Goal: Task Accomplishment & Management: Use online tool/utility

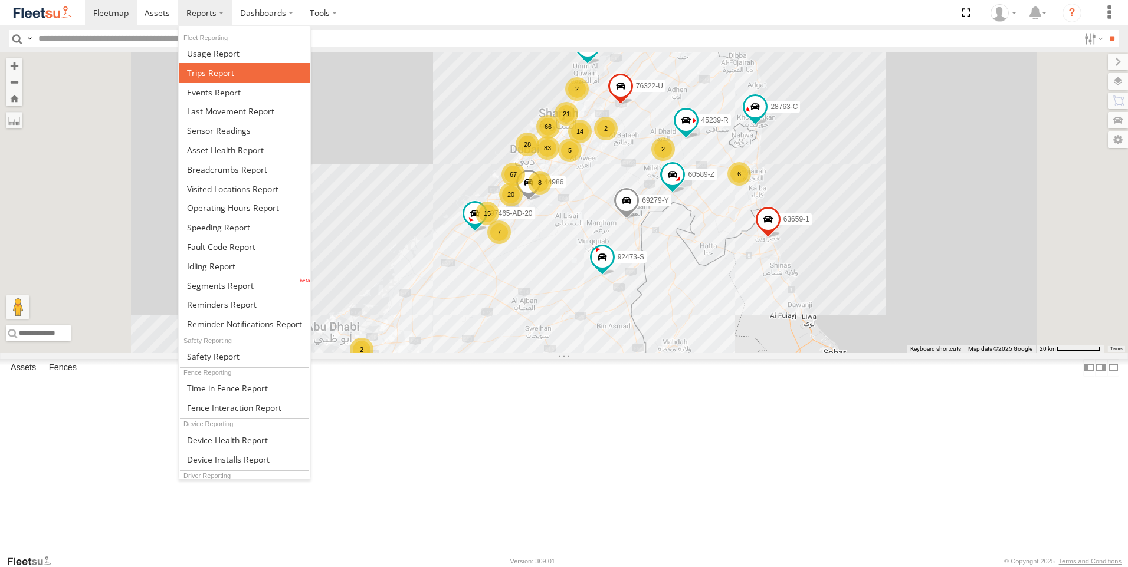
click at [230, 70] on span at bounding box center [210, 72] width 47 height 11
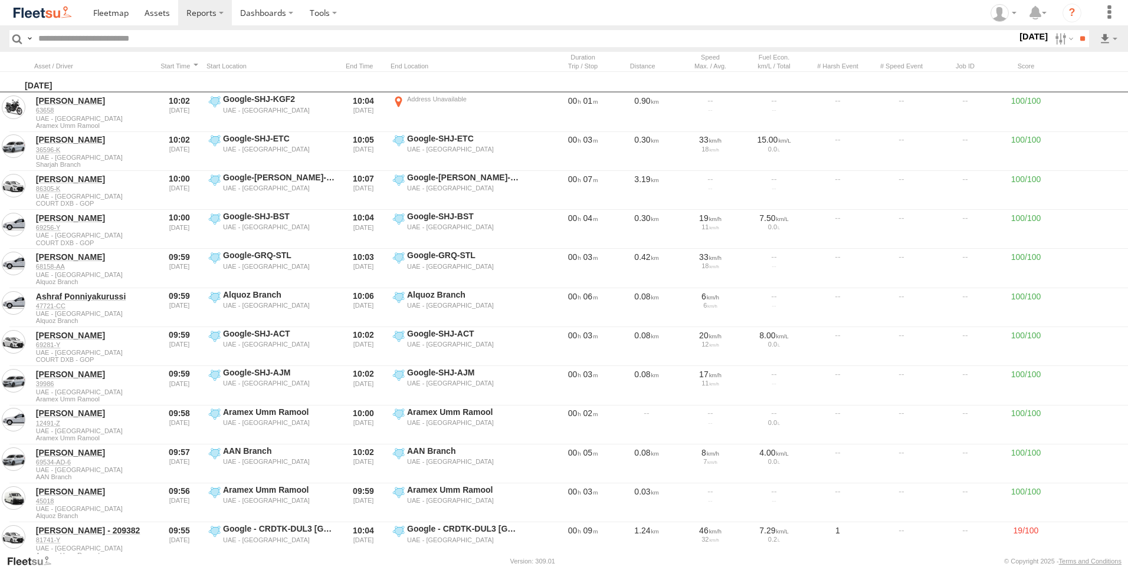
click at [226, 45] on input "text" at bounding box center [525, 38] width 983 height 17
click at [1053, 41] on label at bounding box center [1062, 38] width 25 height 17
click at [778, 14] on section at bounding box center [605, 12] width 1040 height 25
click at [42, 15] on img at bounding box center [42, 13] width 61 height 16
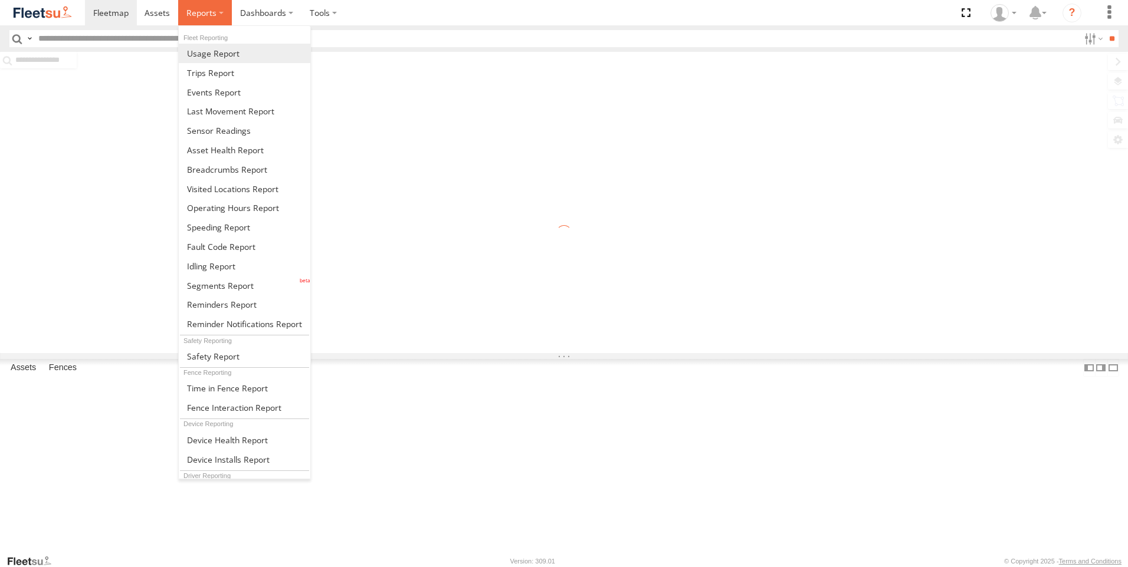
drag, startPoint x: 0, startPoint y: 0, endPoint x: 201, endPoint y: 52, distance: 207.2
click at [203, 13] on span at bounding box center [201, 12] width 30 height 11
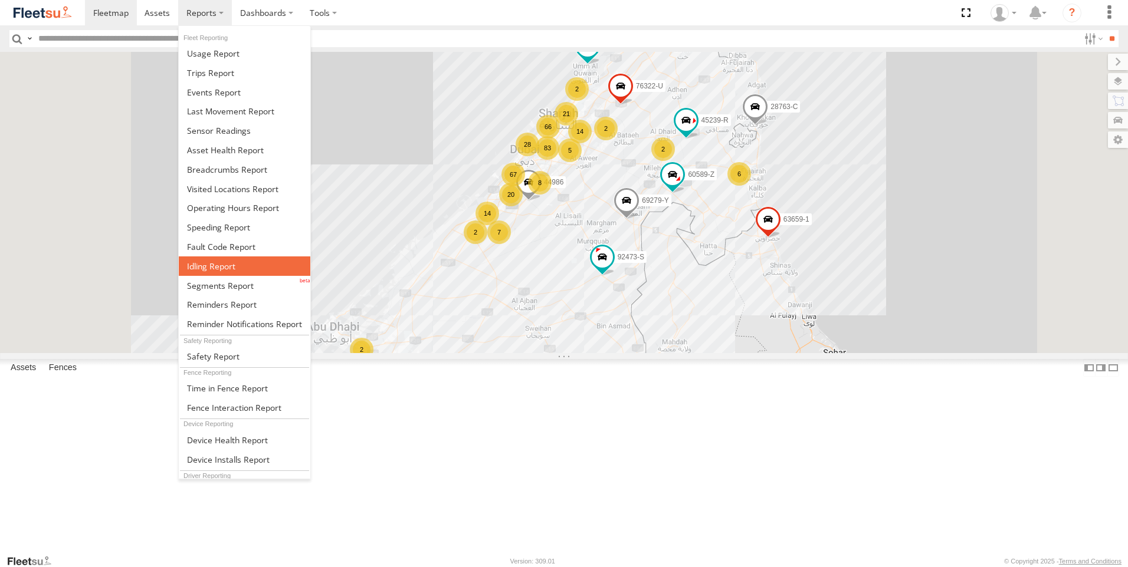
click at [225, 261] on span at bounding box center [211, 266] width 48 height 11
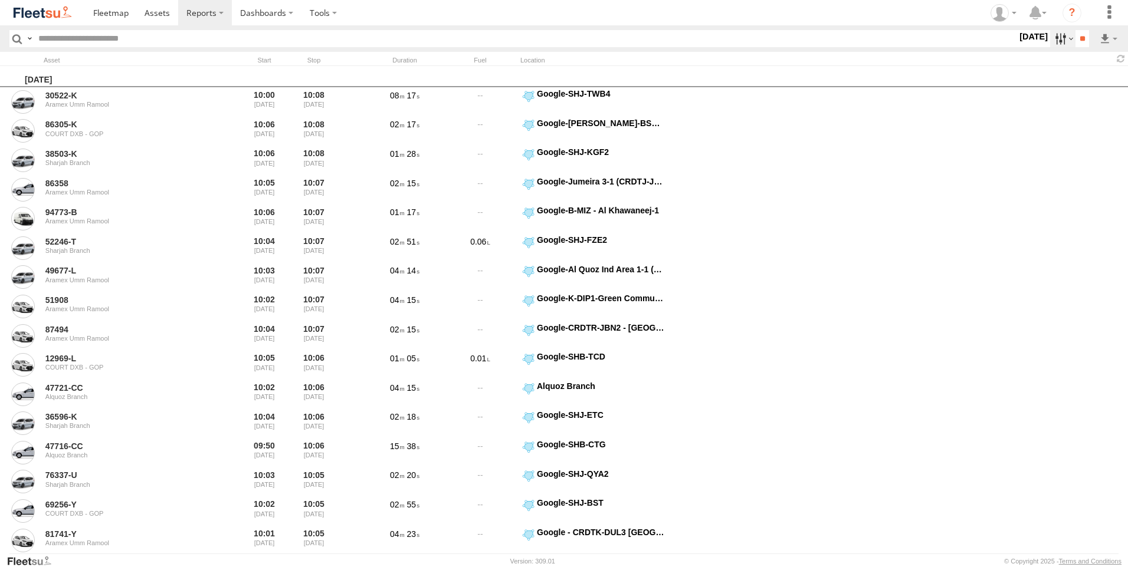
click at [1050, 37] on label at bounding box center [1062, 38] width 25 height 17
click at [0, 0] on span "AAN Branch" at bounding box center [0, 0] width 0 height 0
click at [0, 0] on span "Alquoz Branch" at bounding box center [0, 0] width 0 height 0
click at [0, 0] on span "Aramex Mofaic branch-[GEOGRAPHIC_DATA]" at bounding box center [0, 0] width 0 height 0
click at [0, 0] on span "Aramex Umm Ramool" at bounding box center [0, 0] width 0 height 0
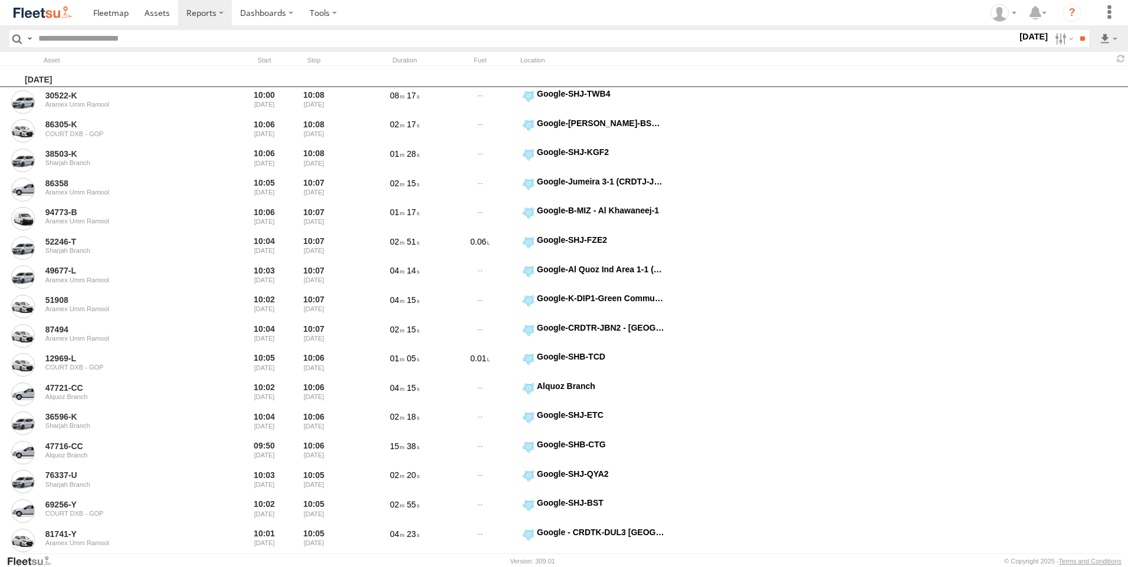
click at [0, 0] on span "COURT DXB - GOP" at bounding box center [0, 0] width 0 height 0
click at [0, 0] on span "RAK Branch" at bounding box center [0, 0] width 0 height 0
drag, startPoint x: 63, startPoint y: 196, endPoint x: 67, endPoint y: 206, distance: 10.1
click at [0, 0] on span "Sharjah Branch" at bounding box center [0, 0] width 0 height 0
click at [0, 0] on span "RAK Branch" at bounding box center [0, 0] width 0 height 0
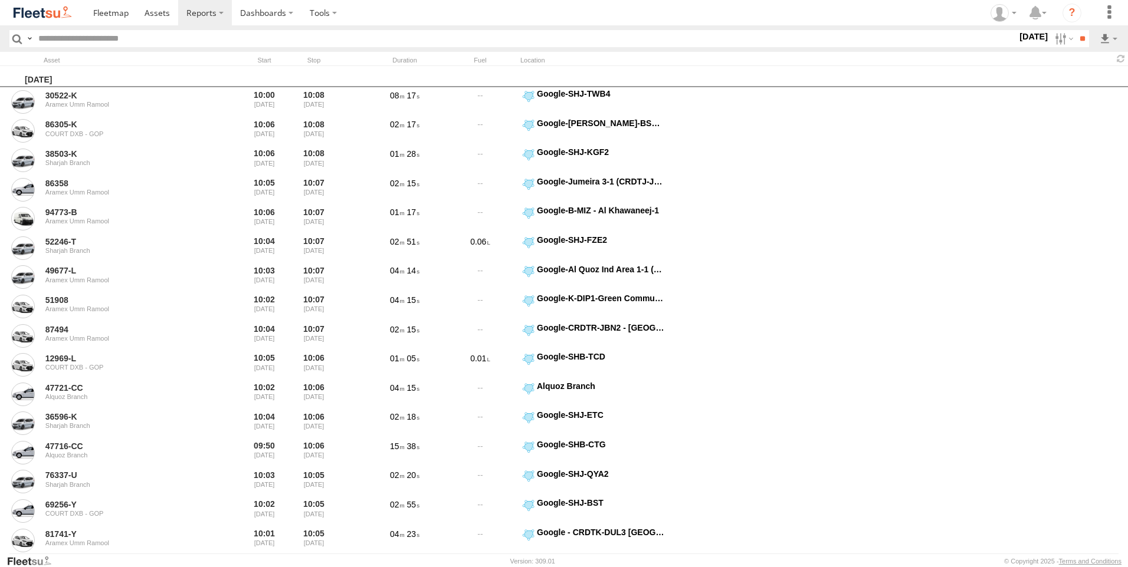
click at [0, 0] on label at bounding box center [0, 0] width 0 height 0
click at [0, 0] on span "> 10min" at bounding box center [0, 0] width 0 height 0
click at [1082, 45] on input "**" at bounding box center [1082, 38] width 14 height 17
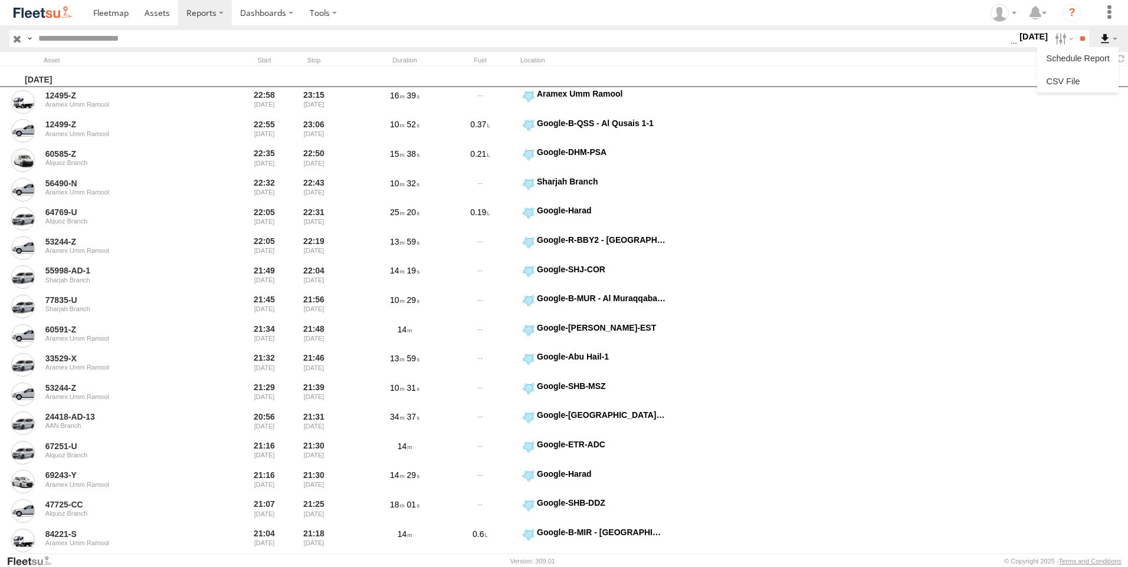
click at [1101, 41] on label at bounding box center [1108, 38] width 20 height 17
click at [1073, 80] on link at bounding box center [1078, 82] width 72 height 18
